Goal: Task Accomplishment & Management: Use online tool/utility

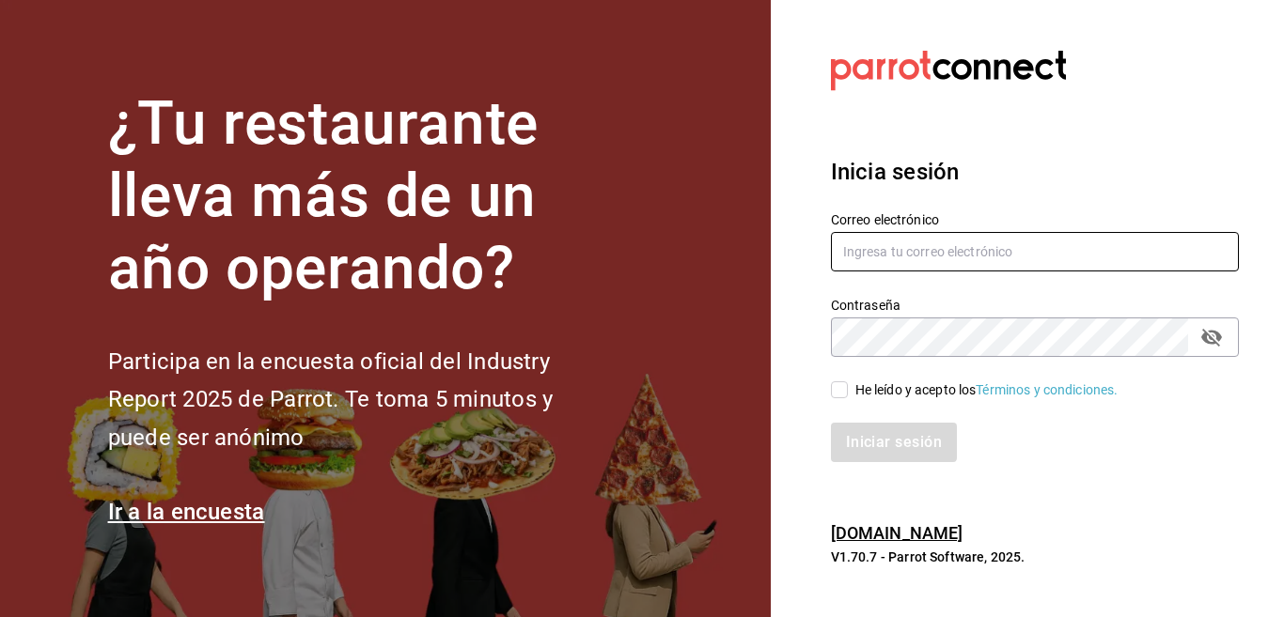
click at [866, 257] on input "text" at bounding box center [1035, 251] width 408 height 39
type input "alejandro_hdz73@hotmail.com"
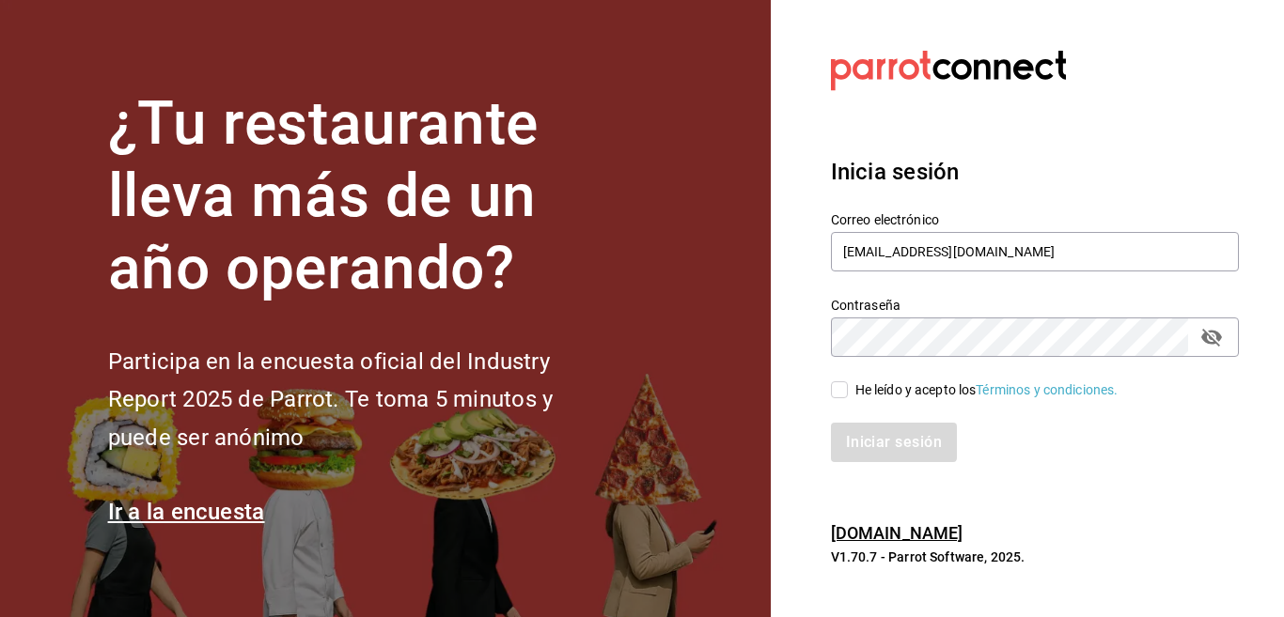
click at [846, 392] on input "He leído y acepto los Términos y condiciones." at bounding box center [839, 390] width 17 height 17
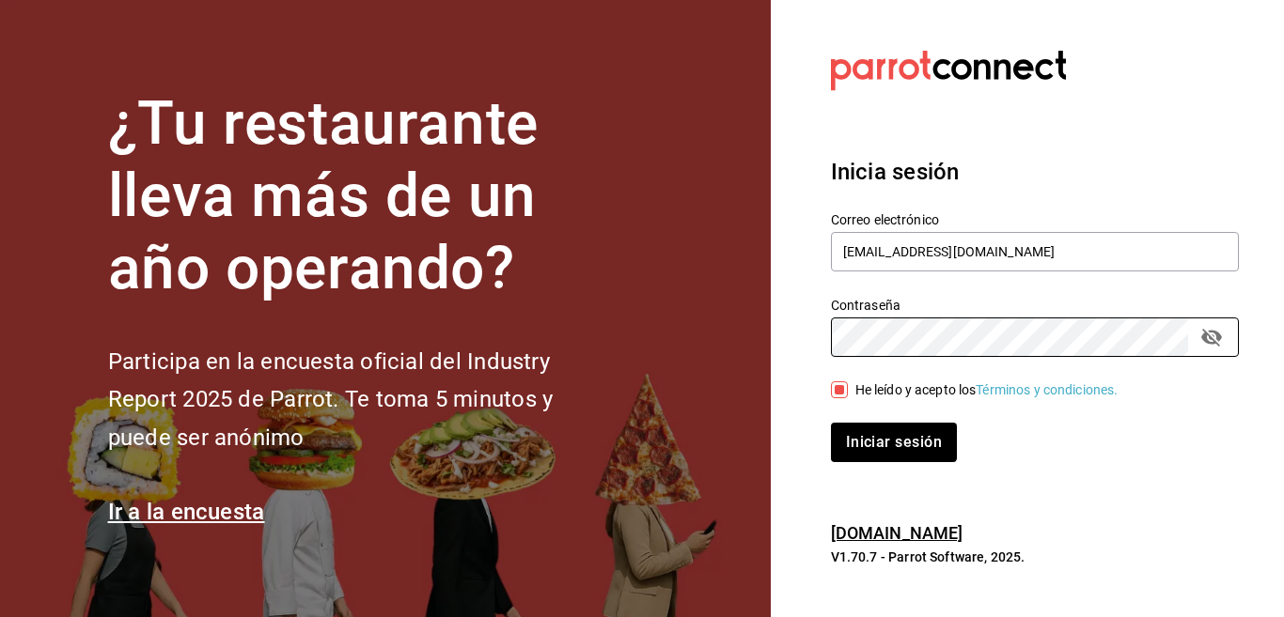
click at [842, 382] on input "He leído y acepto los Términos y condiciones." at bounding box center [839, 390] width 17 height 17
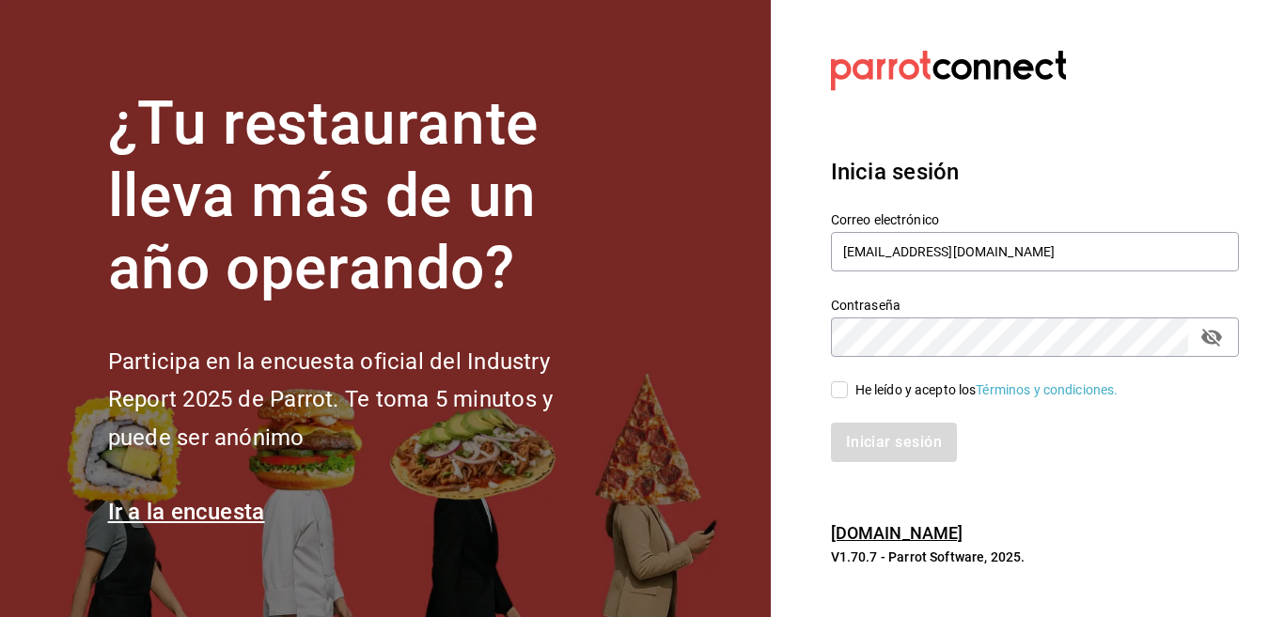
click at [841, 395] on input "He leído y acepto los Términos y condiciones." at bounding box center [839, 390] width 17 height 17
checkbox input "true"
click at [875, 442] on button "Iniciar sesión" at bounding box center [895, 442] width 128 height 39
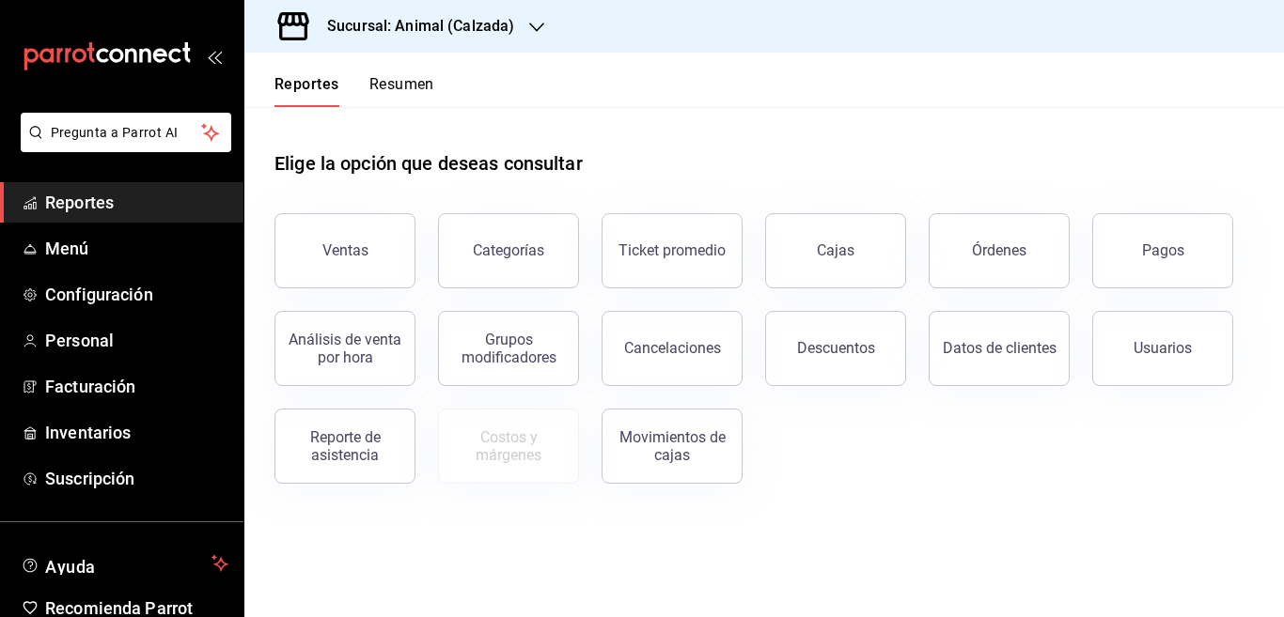
click at [538, 30] on icon "button" at bounding box center [536, 27] width 15 height 15
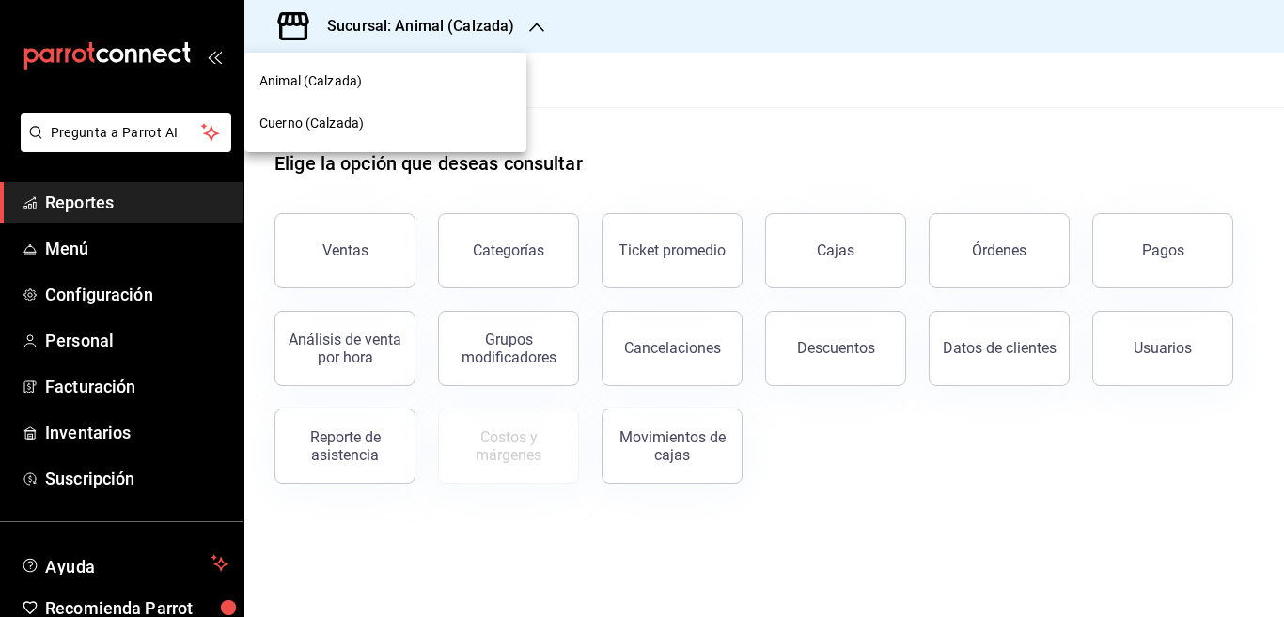
click at [532, 29] on div at bounding box center [642, 308] width 1284 height 617
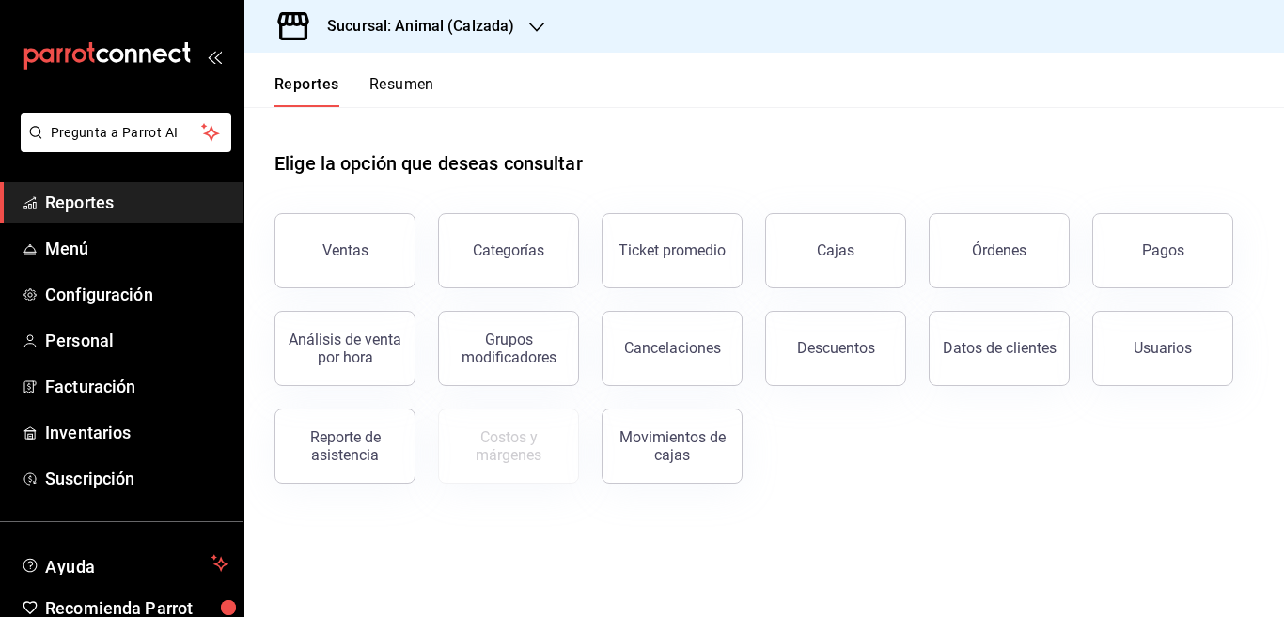
click at [532, 29] on icon "button" at bounding box center [536, 27] width 15 height 15
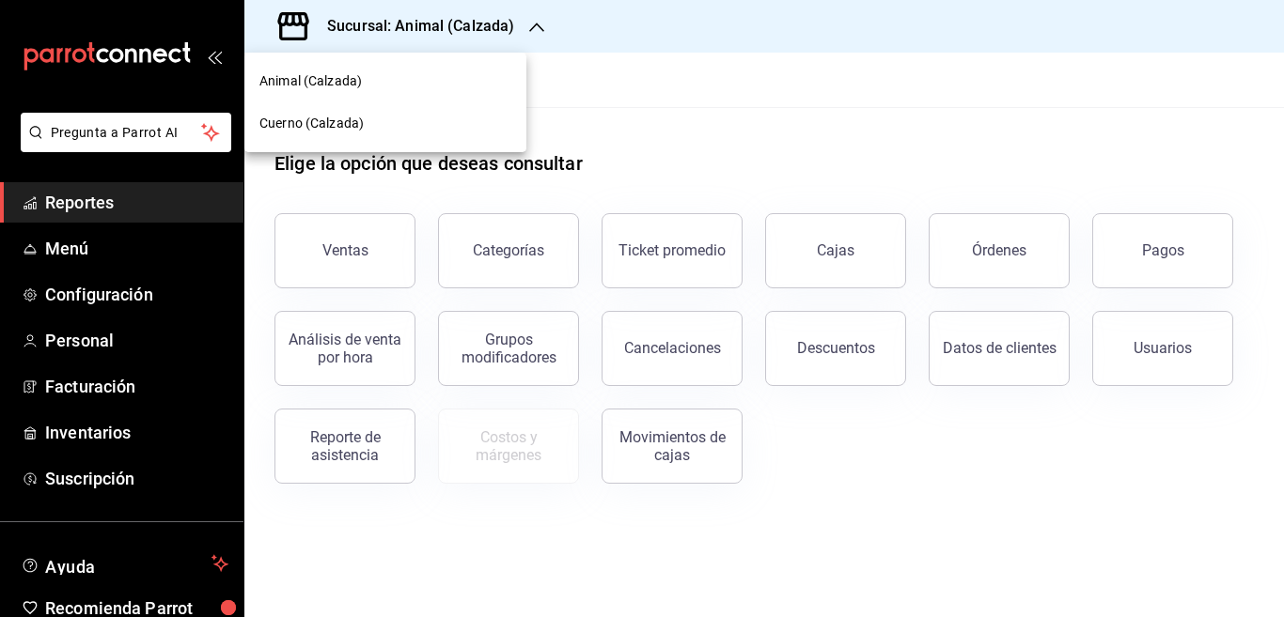
click at [532, 29] on div at bounding box center [642, 308] width 1284 height 617
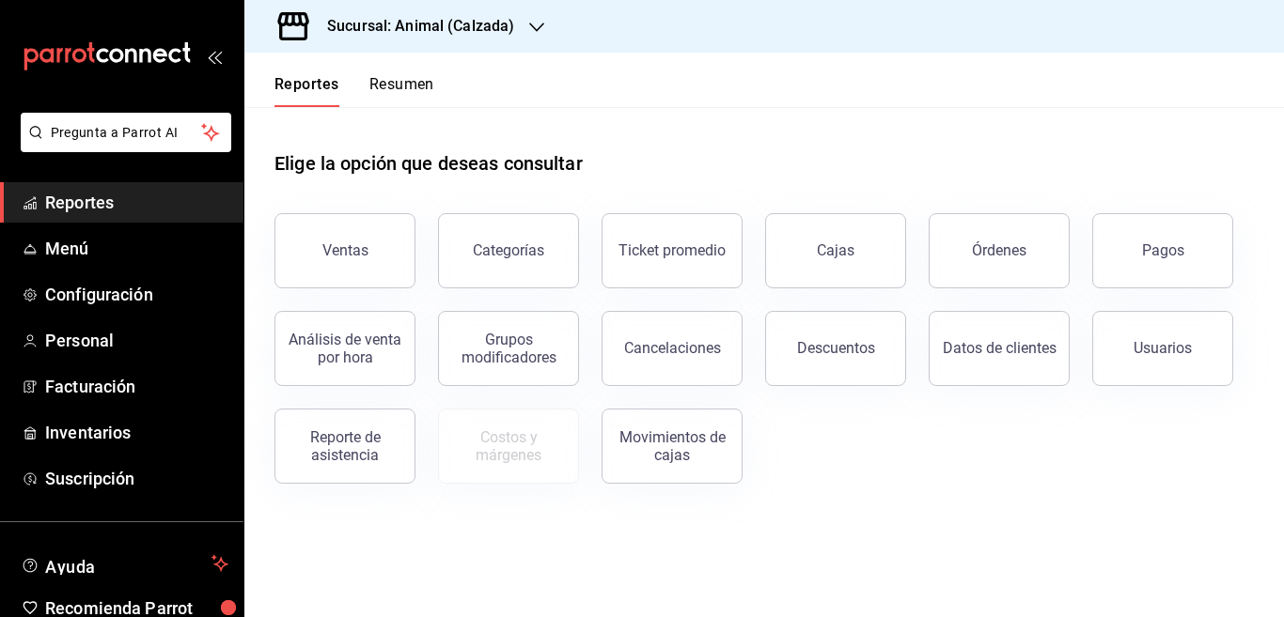
click at [588, 92] on header "Reportes Resumen" at bounding box center [763, 80] width 1039 height 55
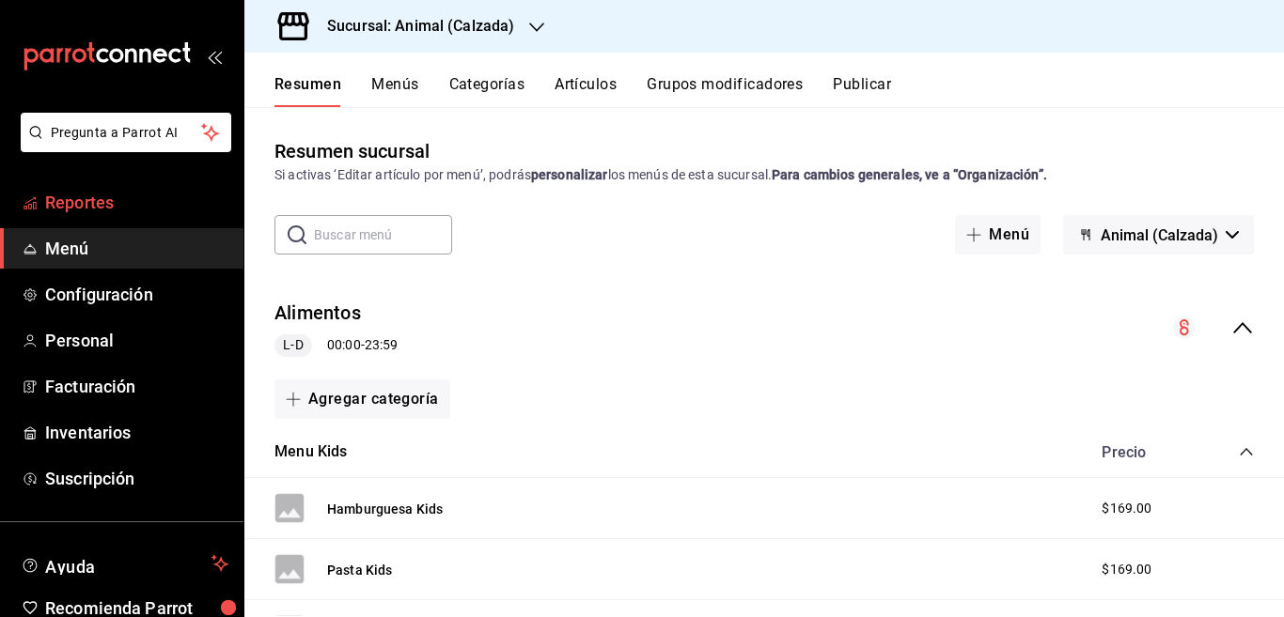
click at [102, 205] on span "Reportes" at bounding box center [136, 202] width 183 height 25
